Goal: Task Accomplishment & Management: Manage account settings

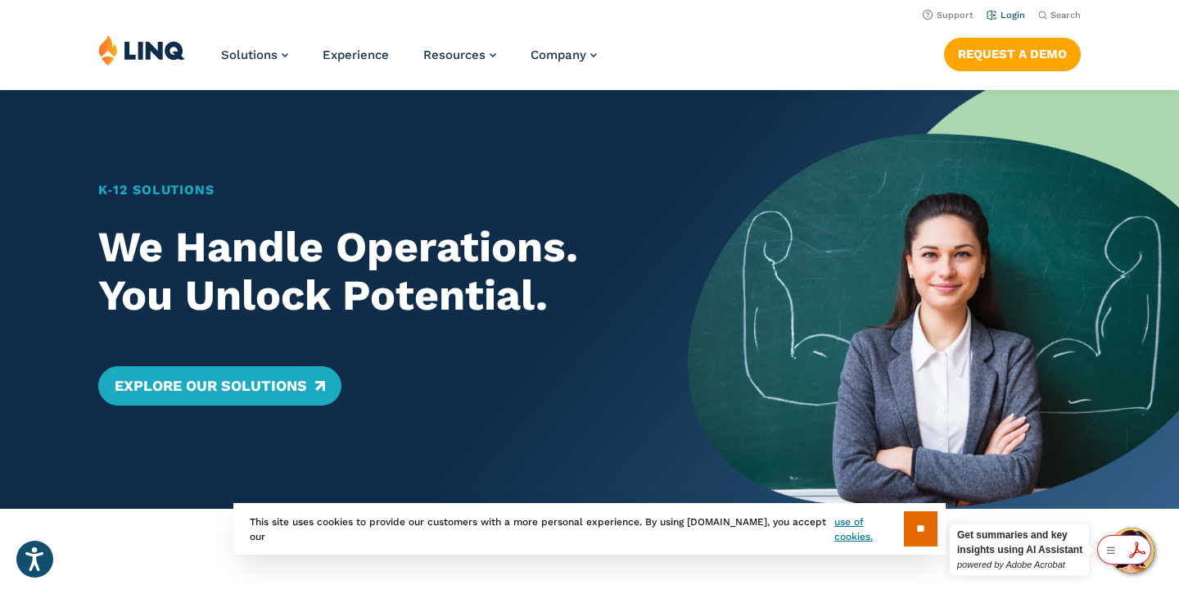
click at [1014, 18] on link "Login" at bounding box center [1006, 15] width 38 height 11
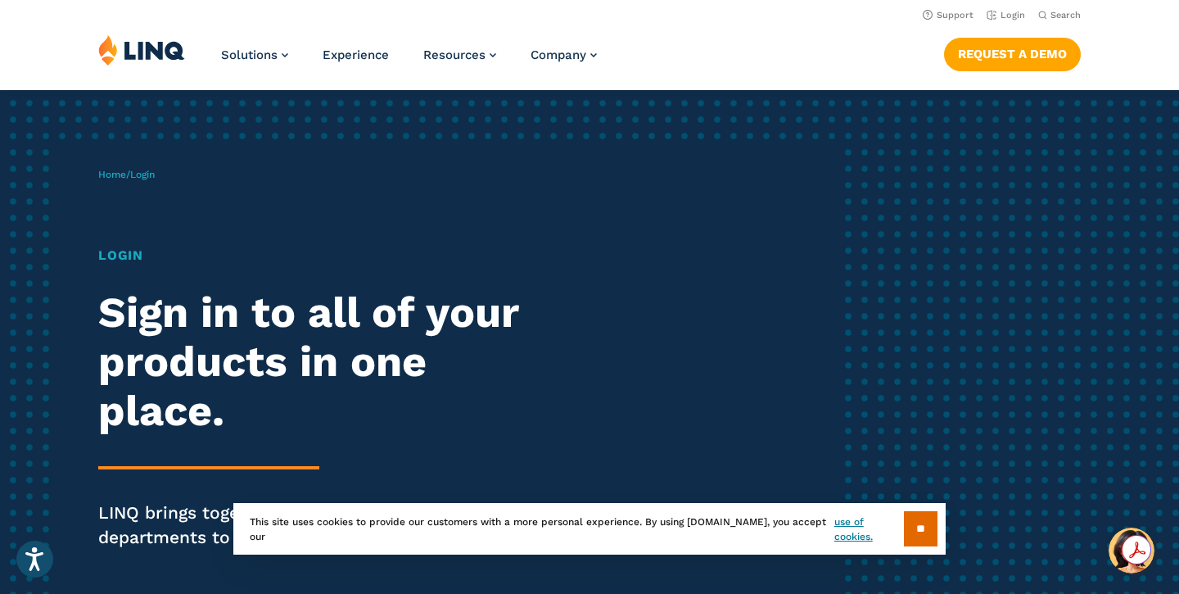
click at [883, 133] on div "Home / Login Login Sign in to all of your products in one place. LINQ brings to…" at bounding box center [589, 381] width 1179 height 582
click at [918, 536] on input "**" at bounding box center [921, 528] width 34 height 35
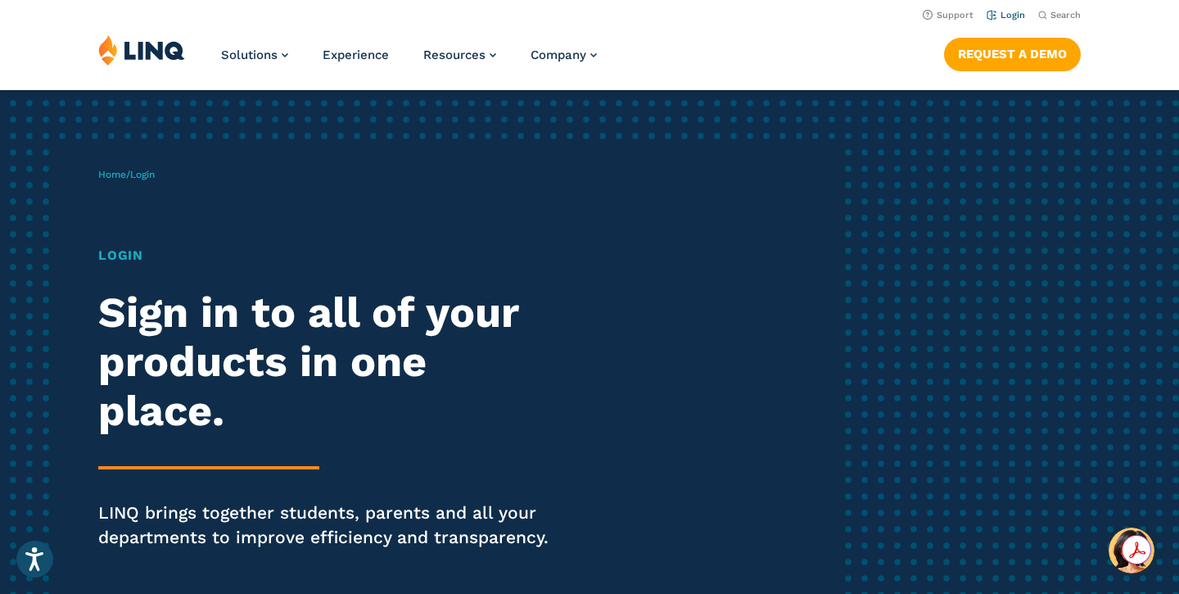
click at [1002, 18] on link "Login" at bounding box center [1006, 15] width 38 height 11
